Goal: Task Accomplishment & Management: Use online tool/utility

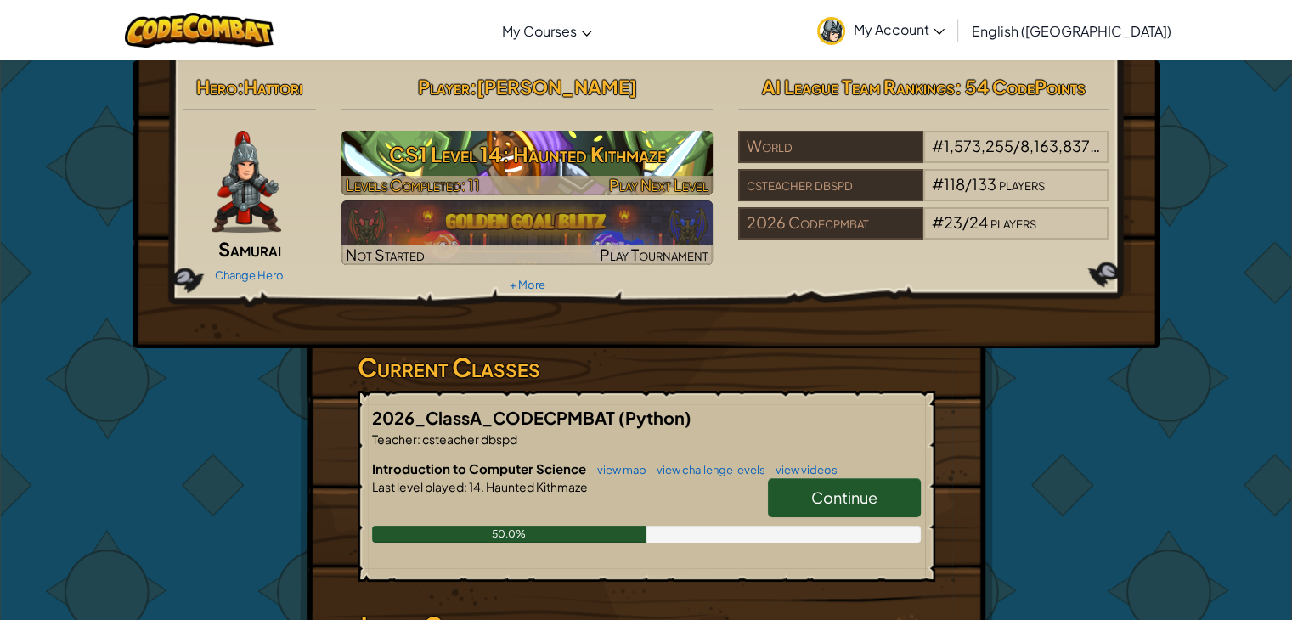
click at [578, 155] on h3 "CS1 Level 14: Haunted Kithmaze" at bounding box center [526, 154] width 371 height 38
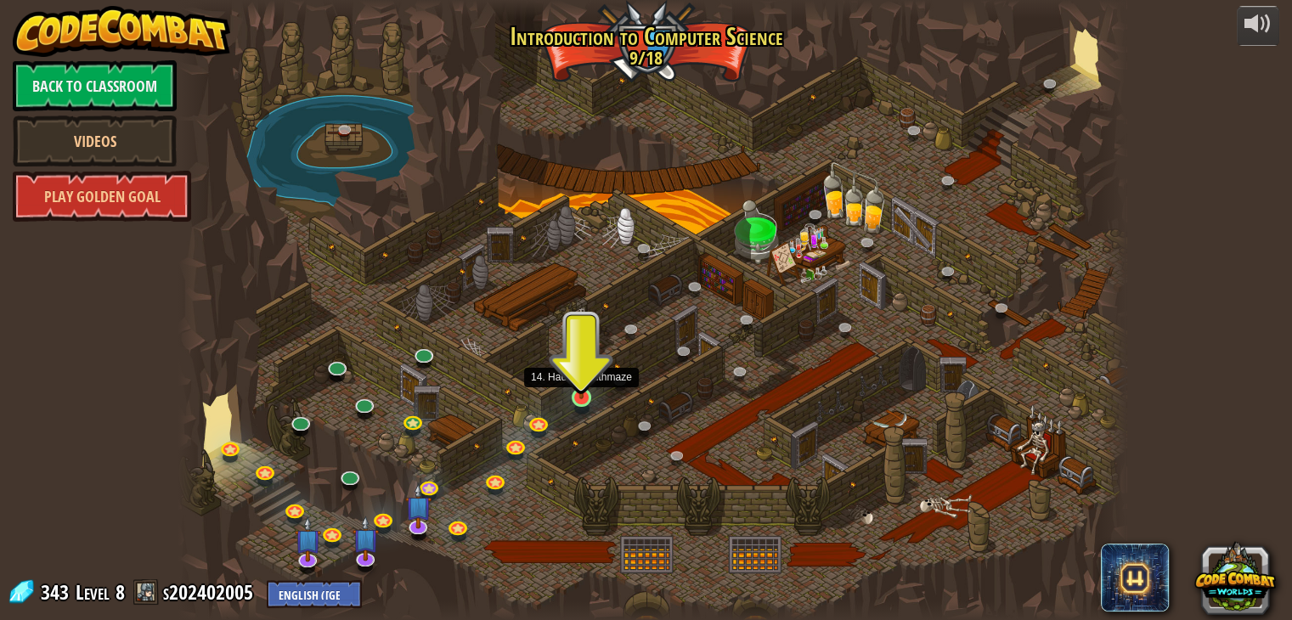
click at [582, 388] on img at bounding box center [582, 372] width 24 height 54
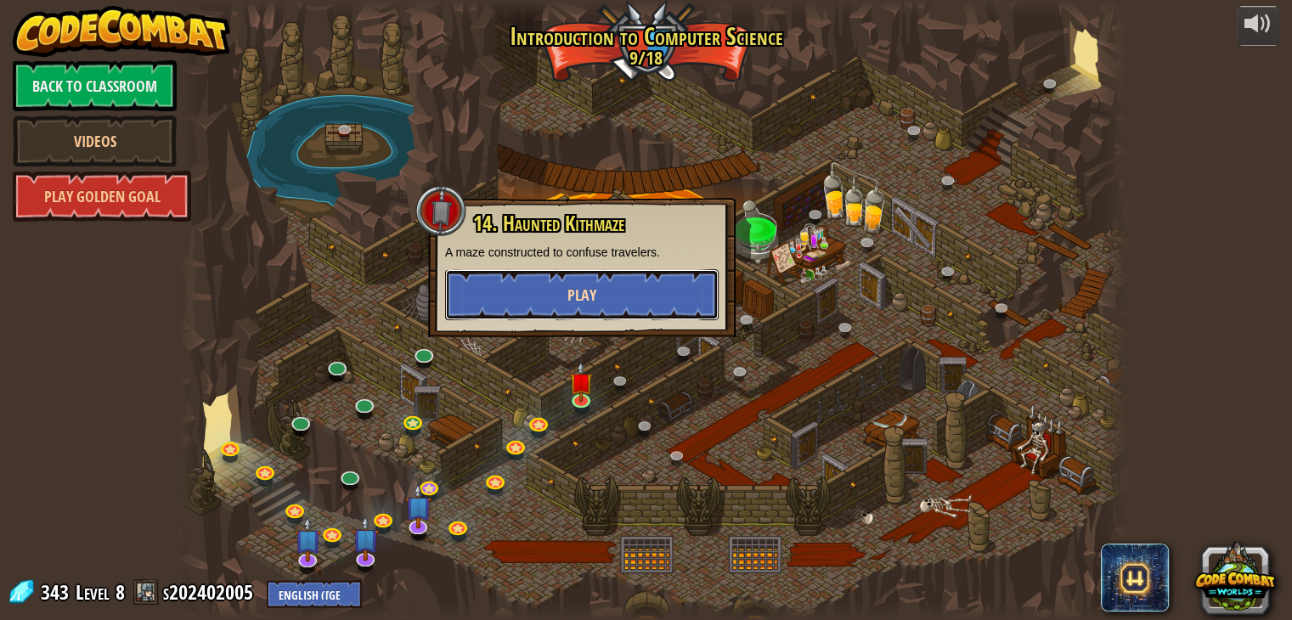
click at [624, 290] on button "Play" at bounding box center [581, 294] width 273 height 51
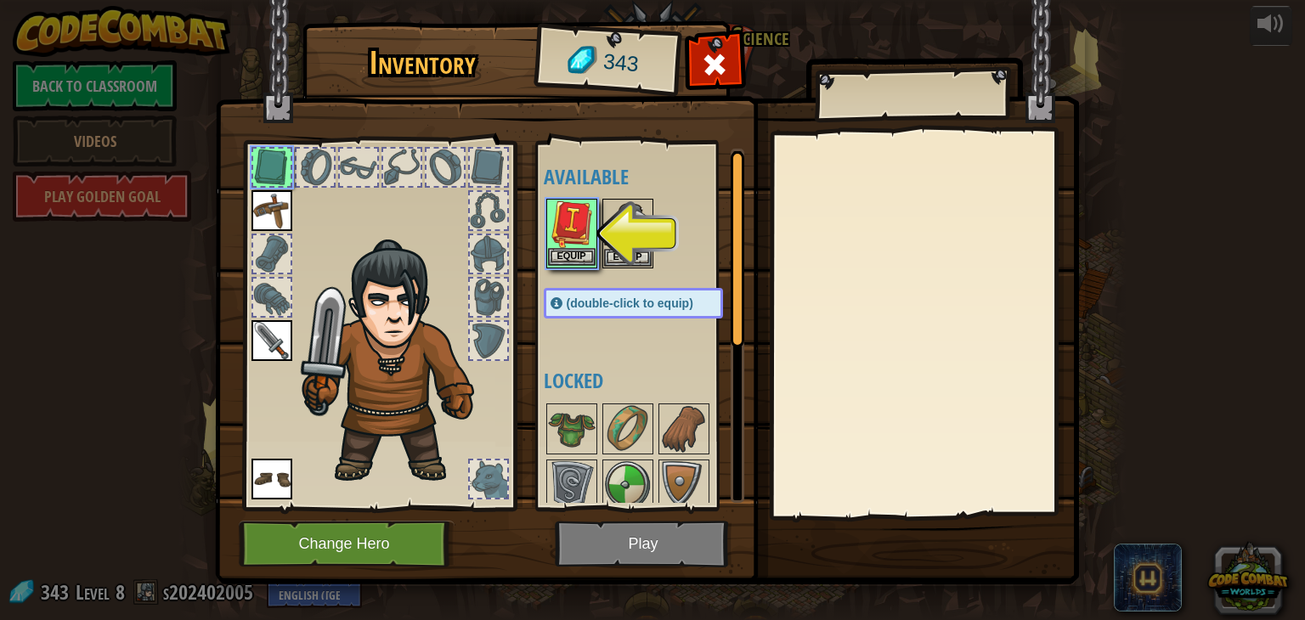
click at [581, 228] on img at bounding box center [572, 224] width 48 height 48
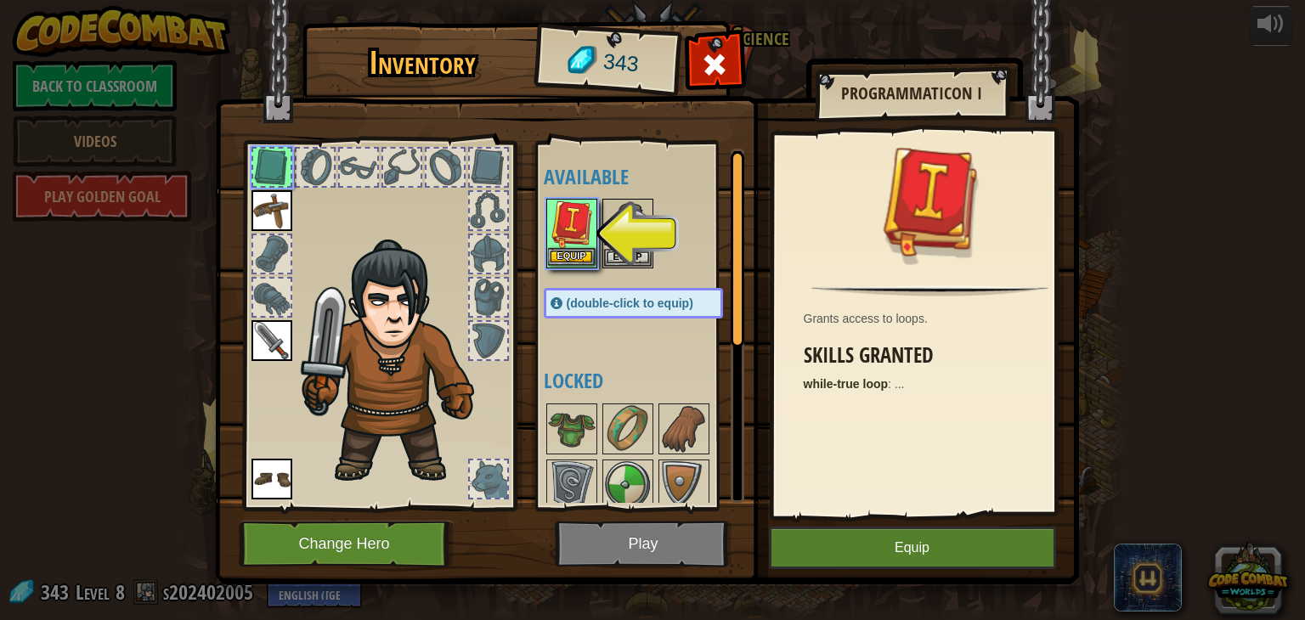
click at [581, 227] on img at bounding box center [572, 224] width 48 height 48
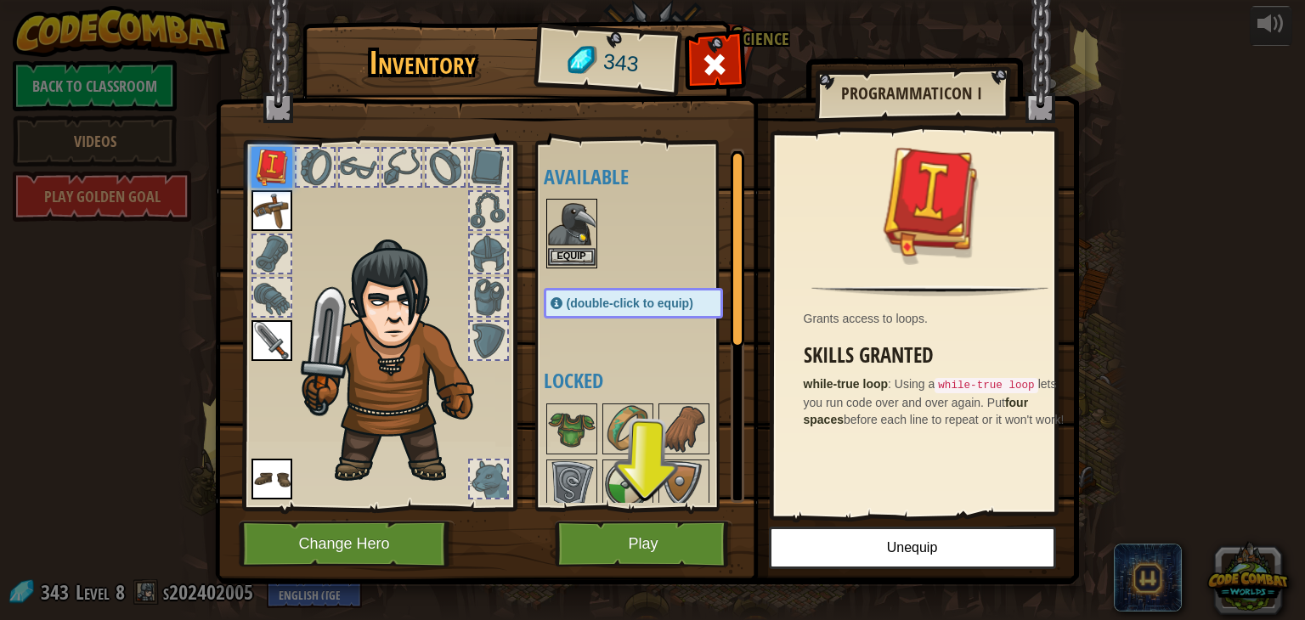
click at [577, 240] on img at bounding box center [572, 224] width 48 height 48
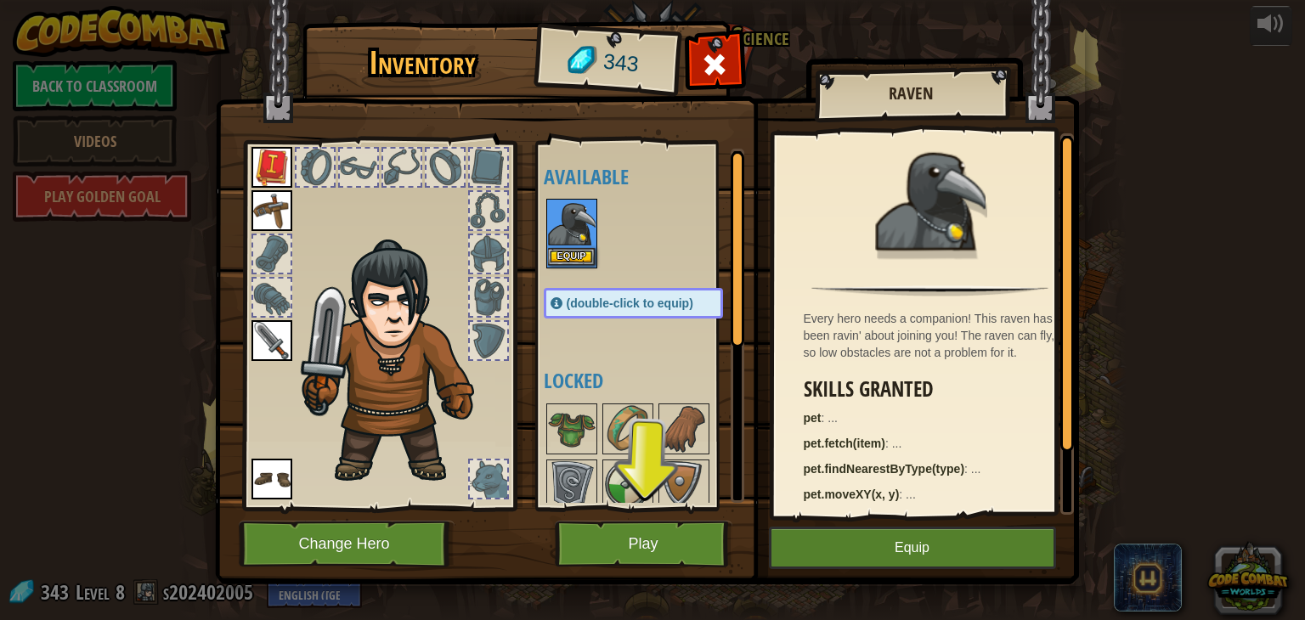
click at [577, 240] on img at bounding box center [572, 224] width 48 height 48
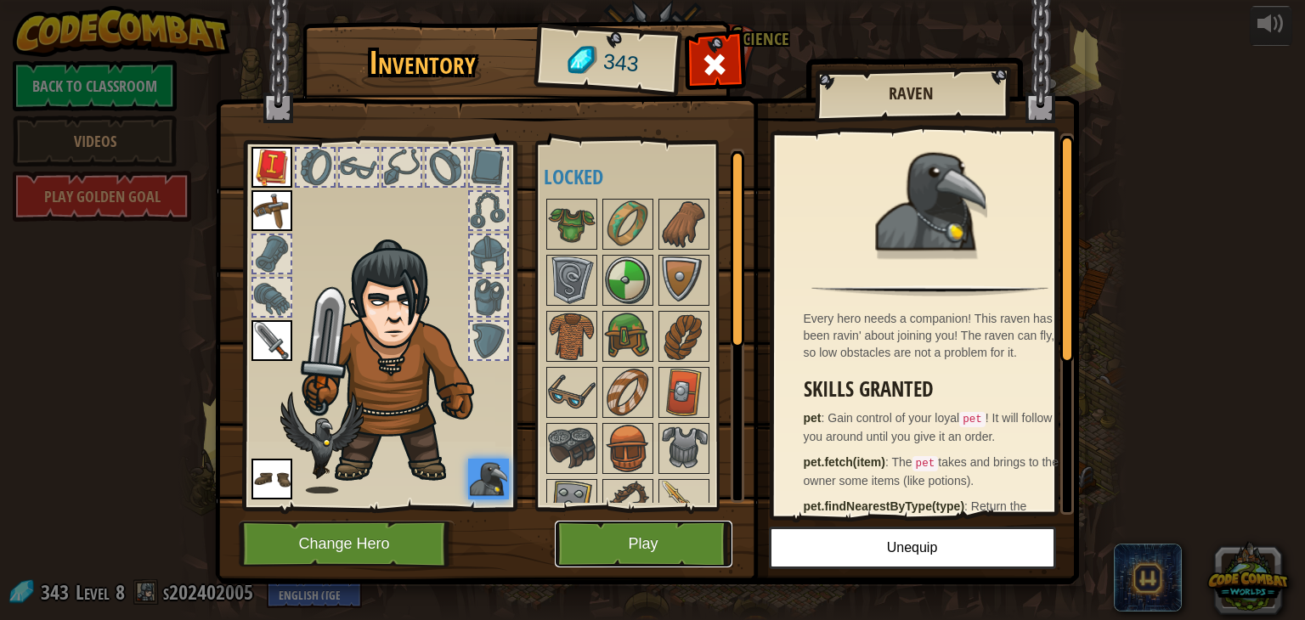
click at [666, 531] on button "Play" at bounding box center [644, 544] width 178 height 47
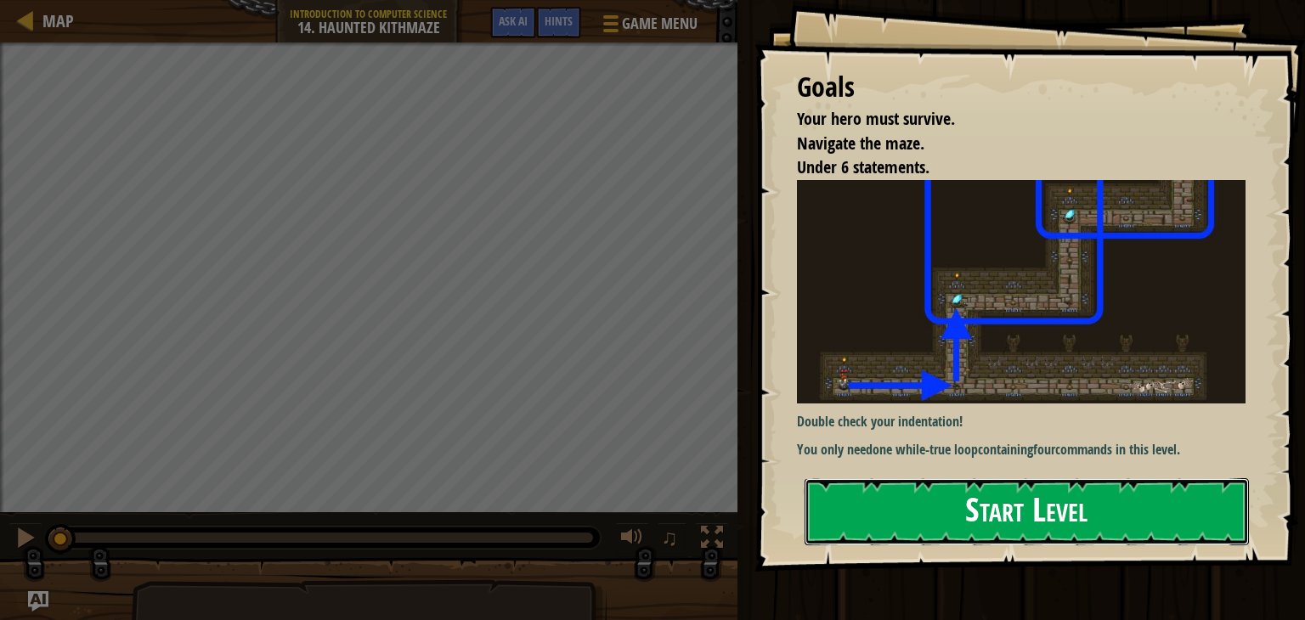
click at [1103, 499] on button "Start Level" at bounding box center [1026, 511] width 444 height 67
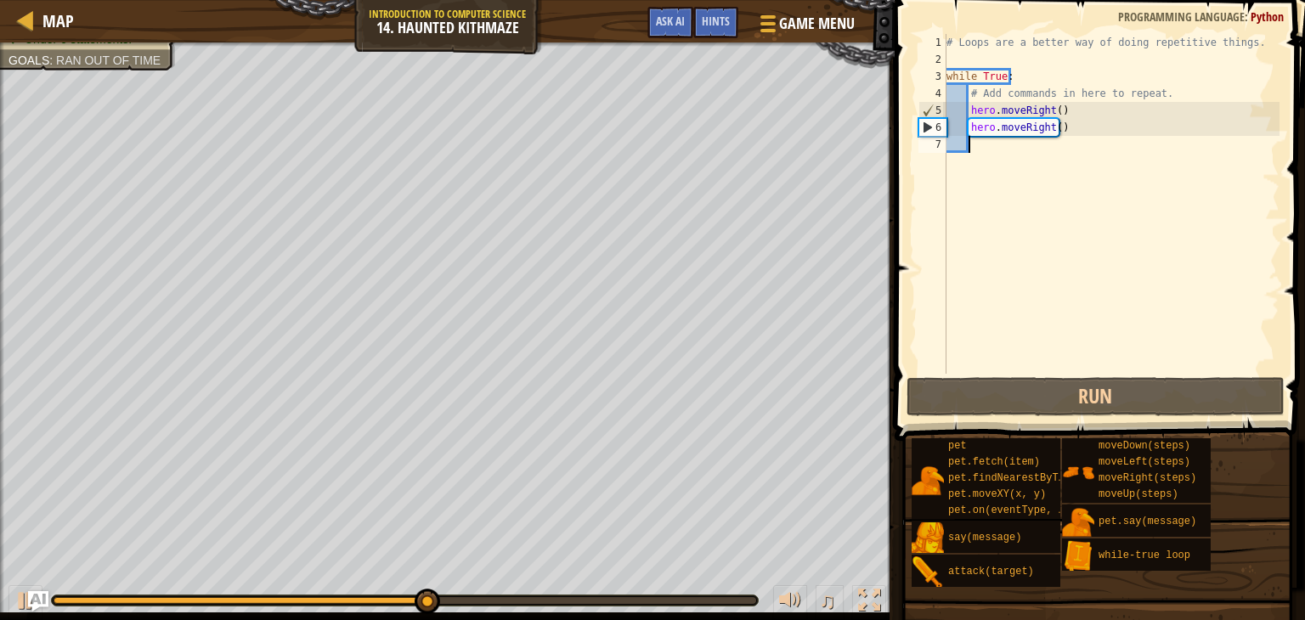
click at [1070, 129] on div "# Loops are a better way of doing repetitive things. while True : # Add command…" at bounding box center [1111, 221] width 336 height 374
click at [1074, 126] on div "# Loops are a better way of doing repetitive things. while True : # Add command…" at bounding box center [1111, 221] width 336 height 374
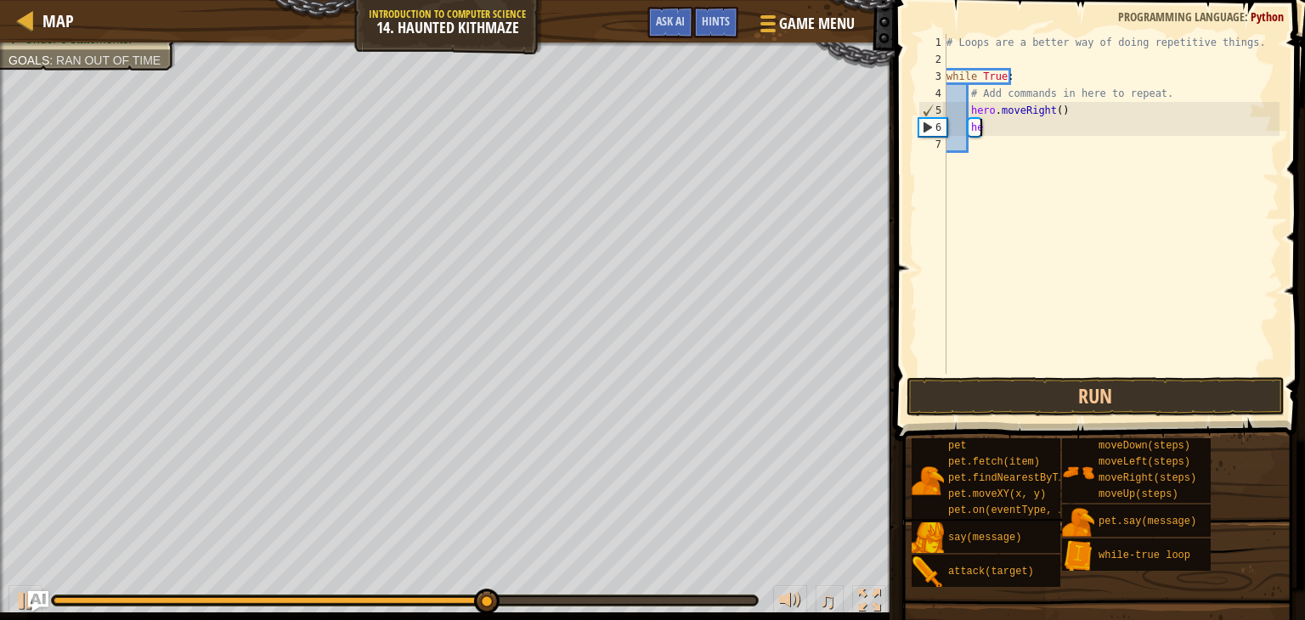
type textarea "h"
click at [1070, 110] on div "# Loops are a better way of doing repetitive things. while True : # Add command…" at bounding box center [1111, 221] width 336 height 374
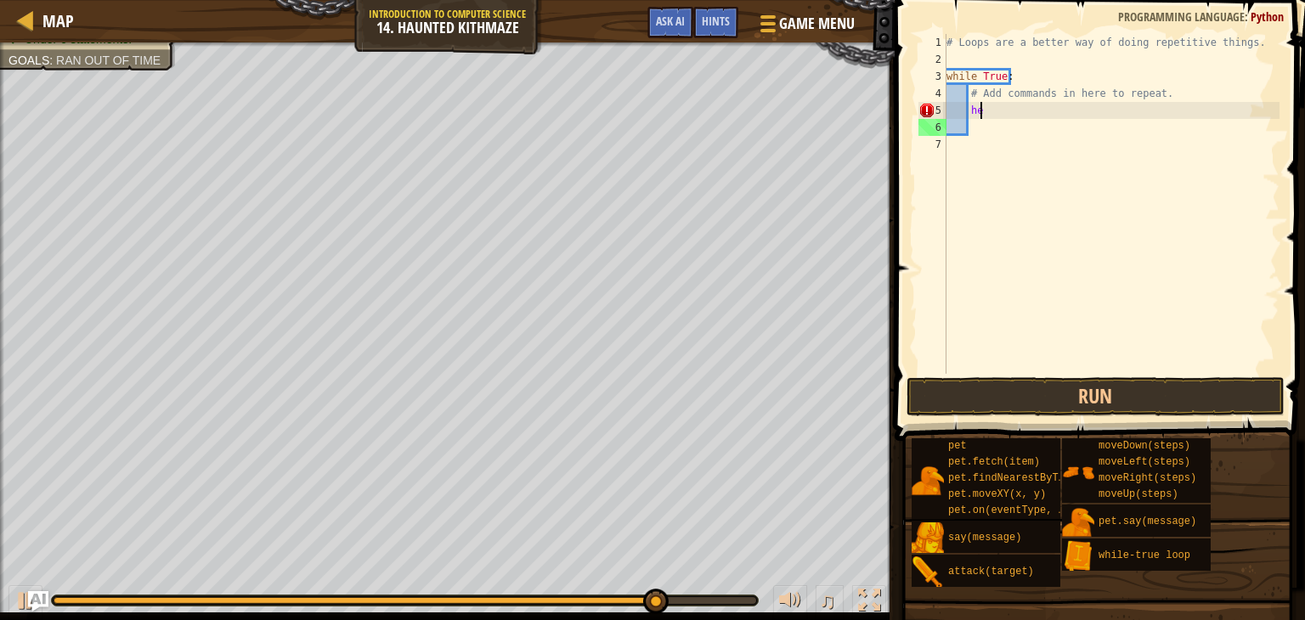
type textarea "h"
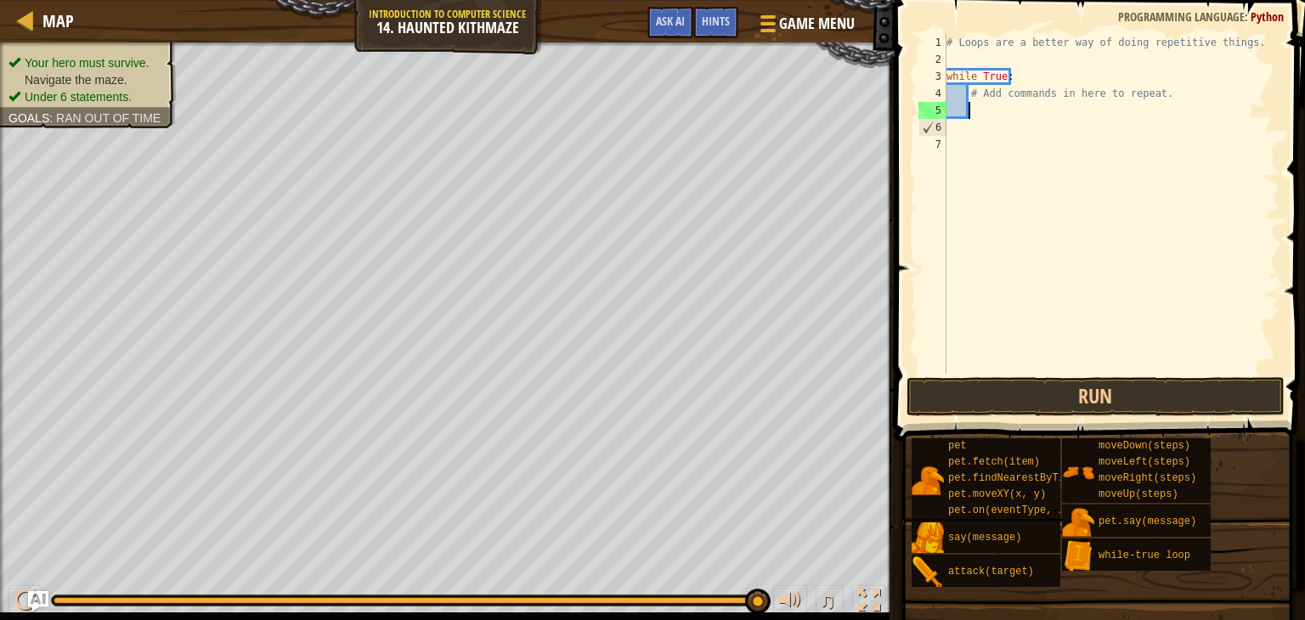
type textarea "h"
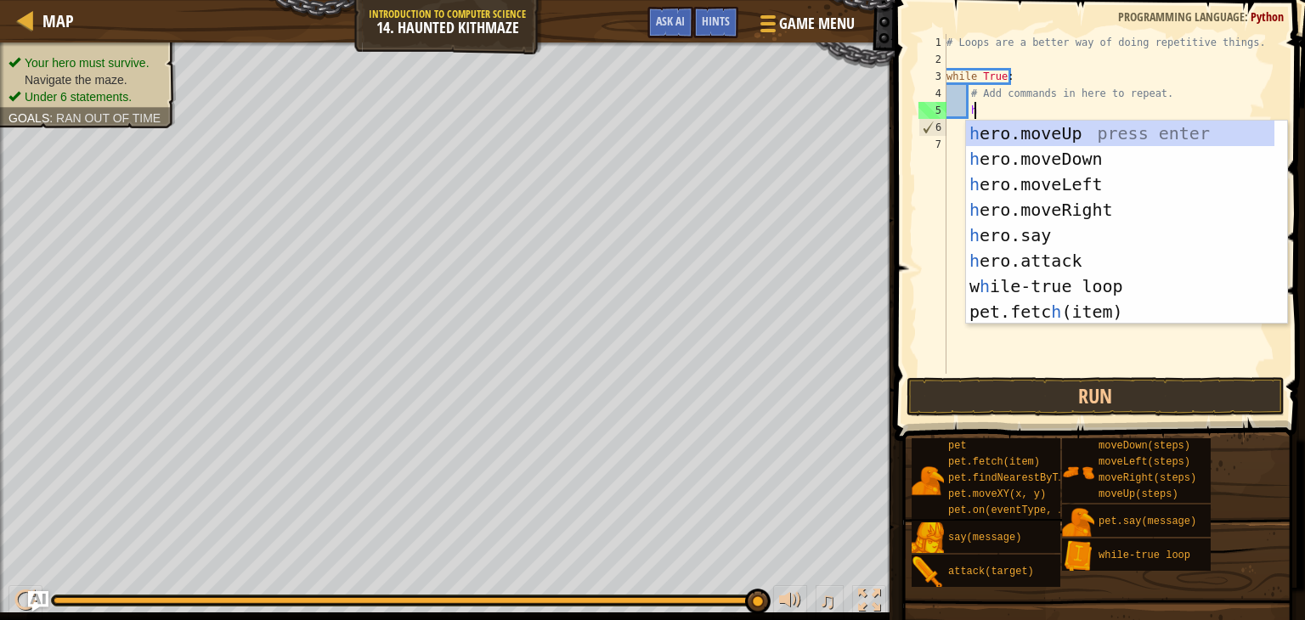
scroll to position [8, 1]
click at [1084, 211] on div "h ero.moveUp press enter h ero.moveDown press enter h ero.moveLeft press enter …" at bounding box center [1120, 248] width 308 height 255
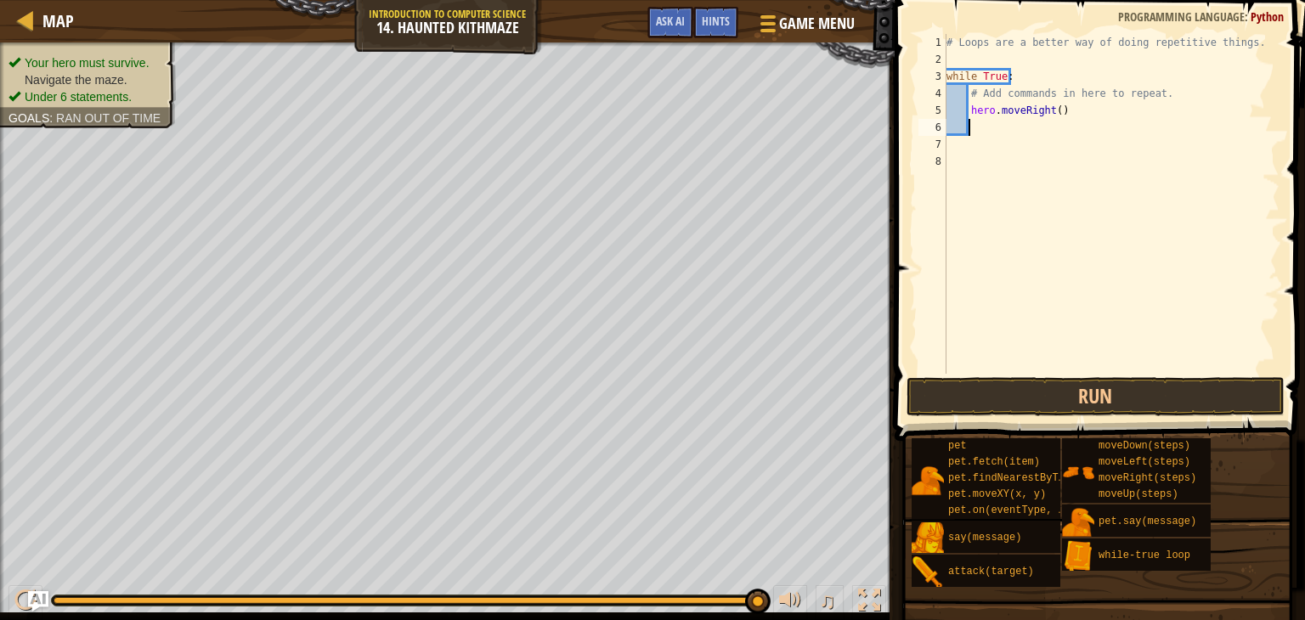
click at [1063, 110] on div "# Loops are a better way of doing repetitive things. while True : # Add command…" at bounding box center [1111, 221] width 336 height 374
type textarea "hero.moveRight()"
click at [1059, 112] on div "# Loops are a better way of doing repetitive things. while True : # Add command…" at bounding box center [1111, 221] width 336 height 374
click at [1067, 118] on div "# Loops are a better way of doing repetitive things. while True : # Add command…" at bounding box center [1111, 221] width 336 height 374
click at [1057, 121] on div "# Loops are a better way of doing repetitive things. while True : # Add command…" at bounding box center [1111, 221] width 336 height 374
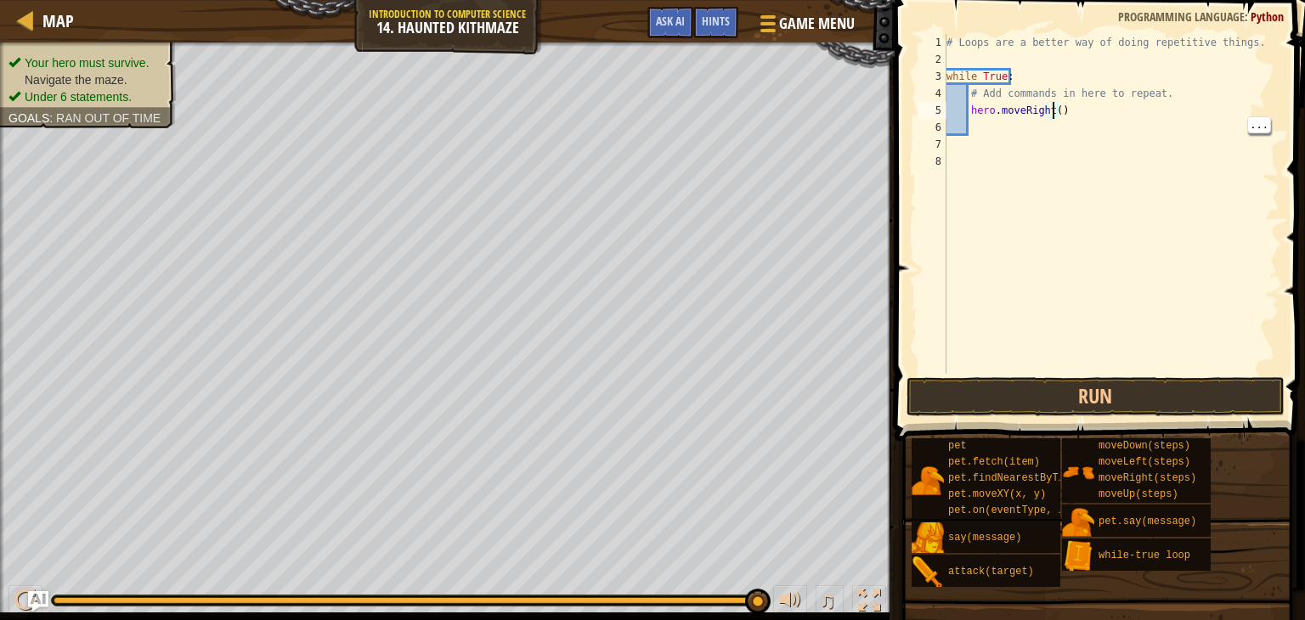
click at [1051, 110] on div "# Loops are a better way of doing repetitive things. while True : # Add command…" at bounding box center [1111, 221] width 336 height 374
type textarea "hero.moveRight(2)"
click at [973, 127] on div "# Loops are a better way of doing repetitive things. while True : # Add command…" at bounding box center [1111, 221] width 336 height 374
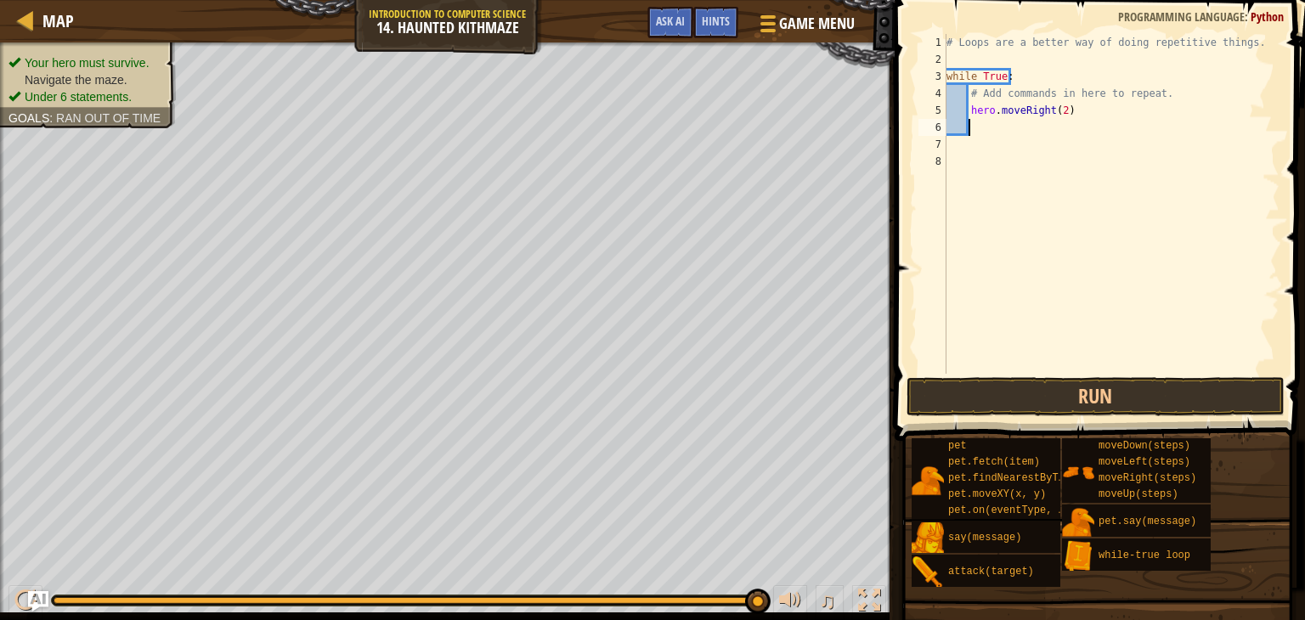
type textarea "h"
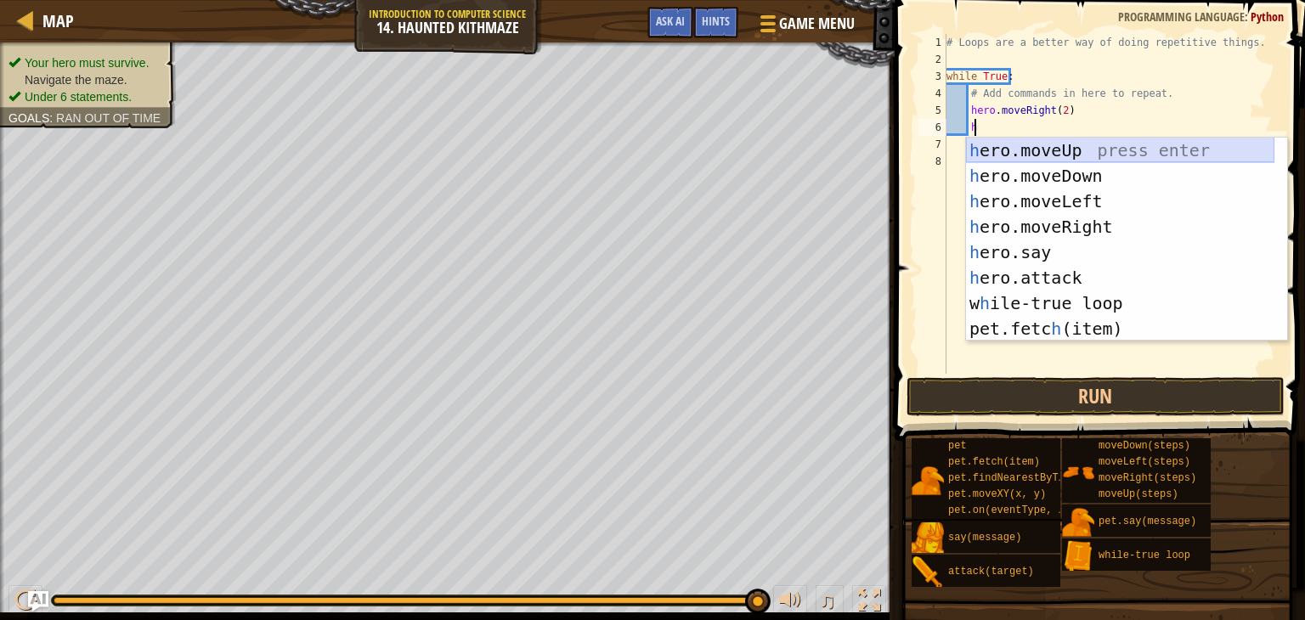
click at [1070, 149] on div "h ero.moveUp press enter h ero.moveDown press enter h ero.moveLeft press enter …" at bounding box center [1120, 265] width 308 height 255
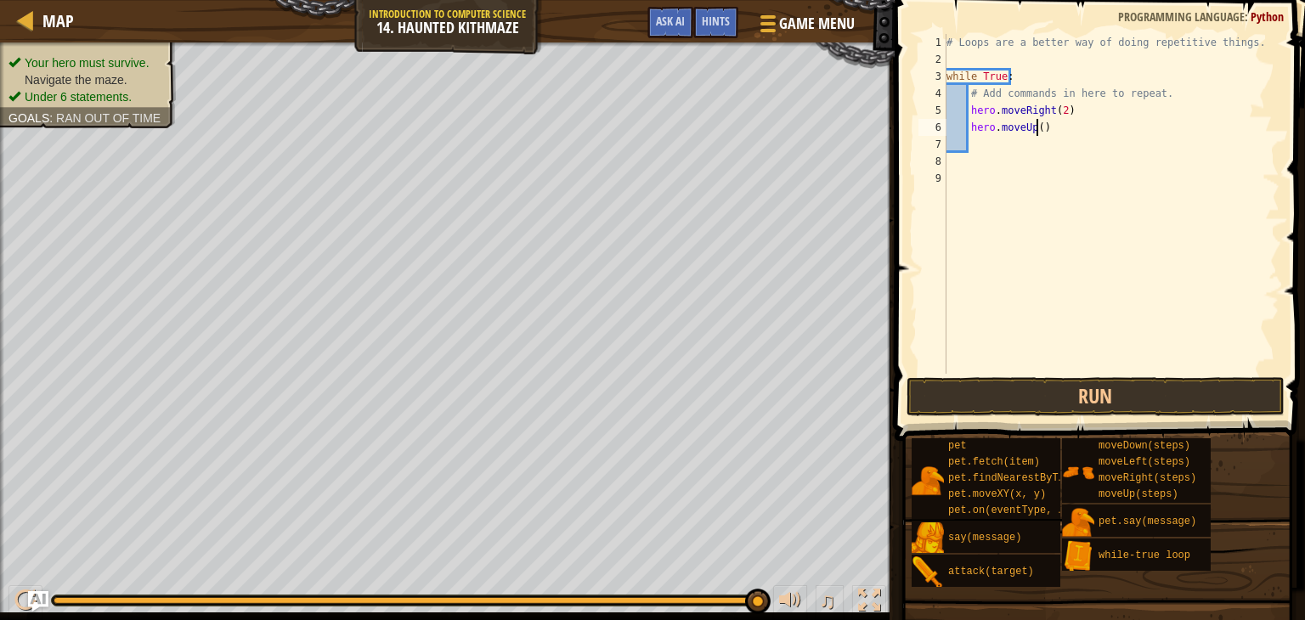
click at [1034, 127] on div "# Loops are a better way of doing repetitive things. while True : # Add command…" at bounding box center [1111, 221] width 336 height 374
type textarea "hero.moveUp(2)"
click at [1130, 345] on div "# Loops are a better way of doing repetitive things. while True : # Add command…" at bounding box center [1111, 221] width 336 height 374
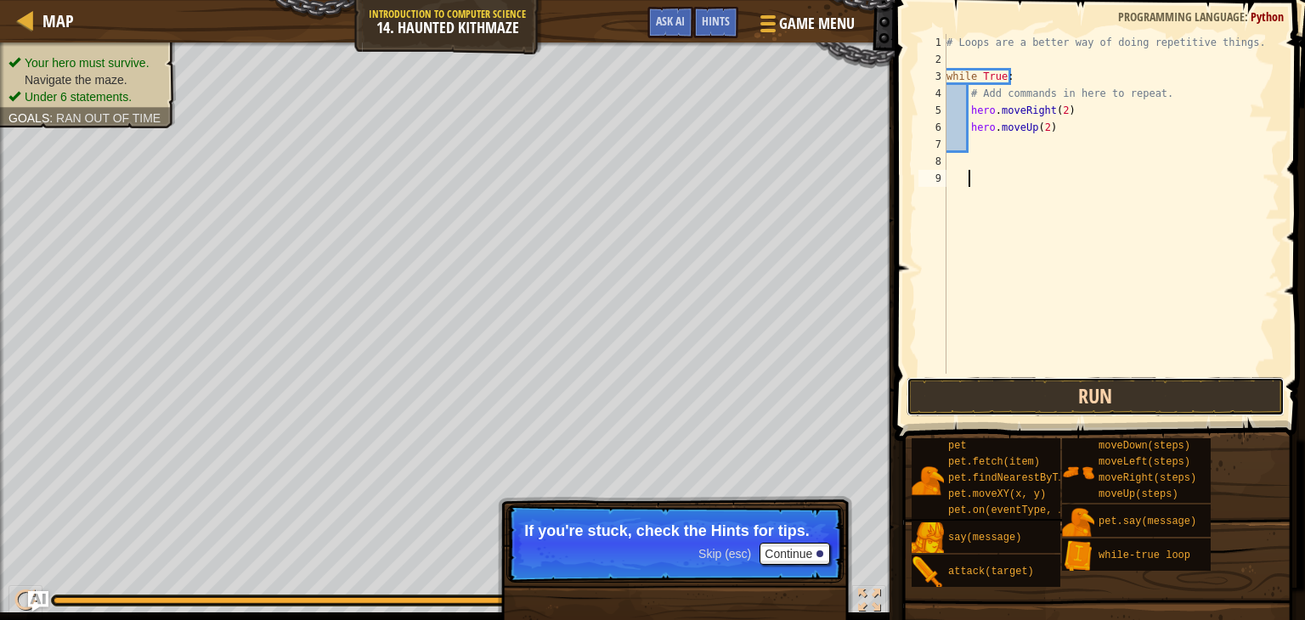
drag, startPoint x: 1136, startPoint y: 387, endPoint x: 1080, endPoint y: 392, distance: 55.4
click at [1080, 392] on button "Run" at bounding box center [1095, 396] width 378 height 39
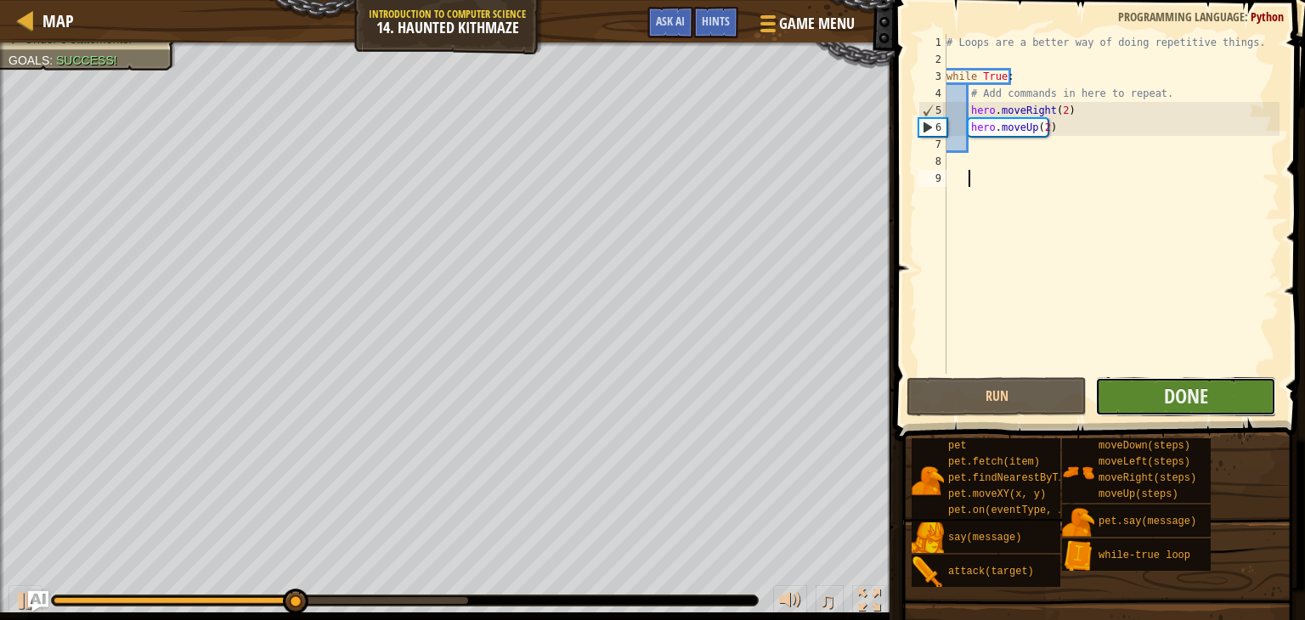
click at [1239, 394] on button "Done" at bounding box center [1185, 396] width 180 height 39
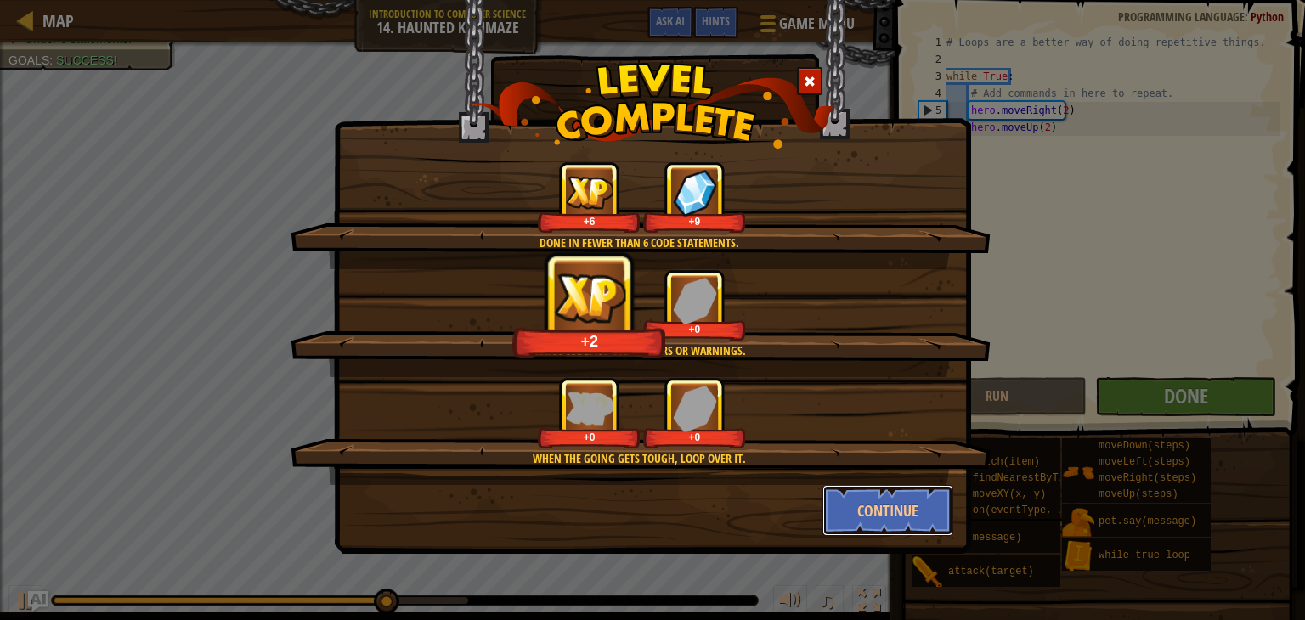
click at [926, 505] on button "Continue" at bounding box center [888, 510] width 132 height 51
click at [926, 507] on div "Done in fewer than 6 code statements. +6 +9 Clean code: no code errors or warni…" at bounding box center [652, 310] width 1305 height 620
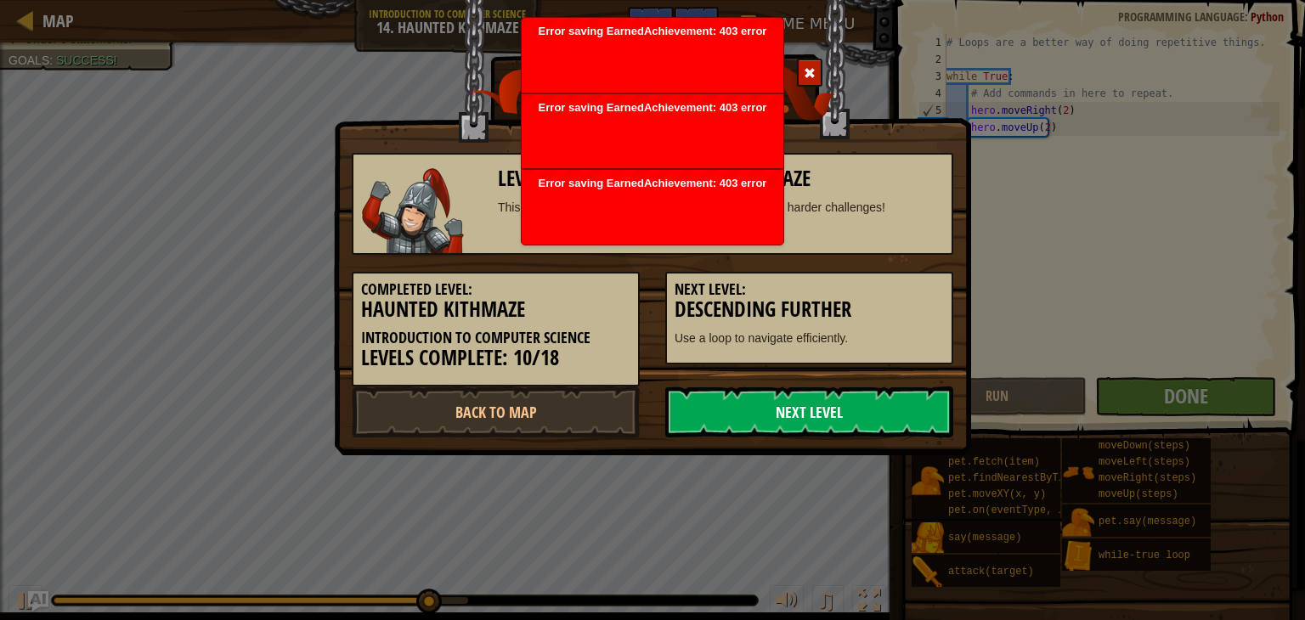
click at [887, 410] on link "Next Level" at bounding box center [809, 411] width 288 height 51
